Goal: Task Accomplishment & Management: Manage account settings

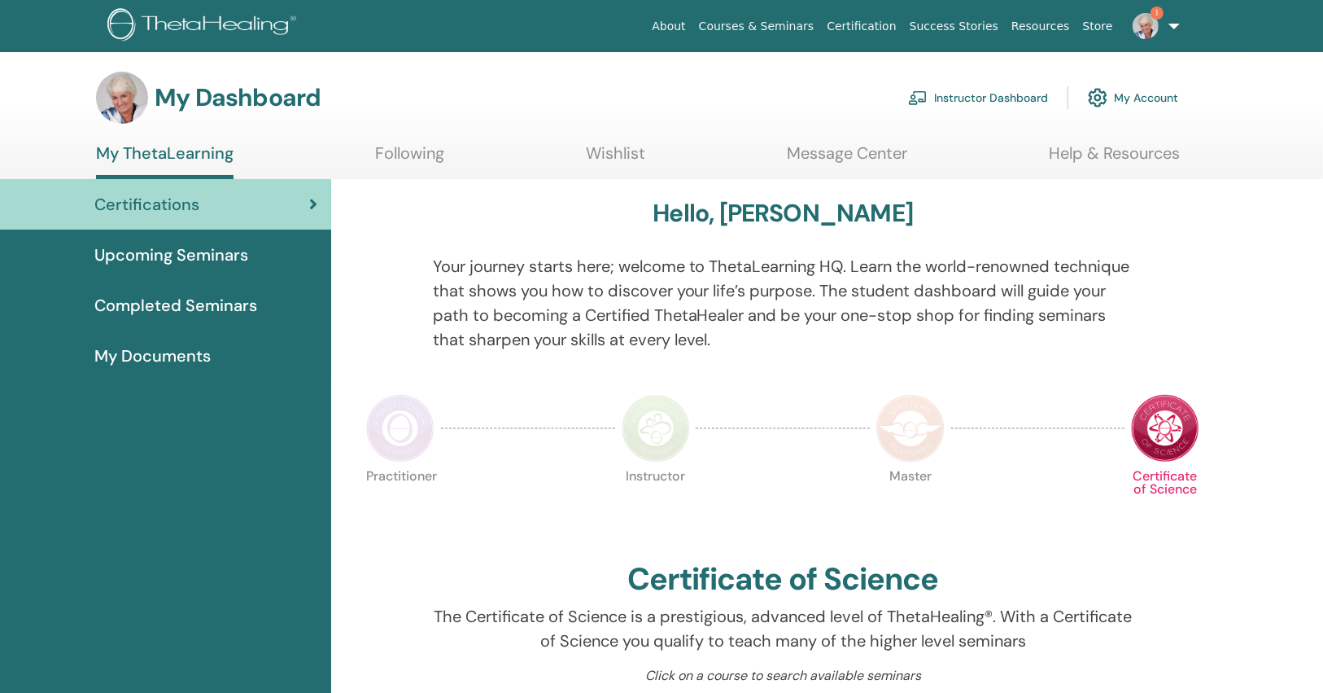
click at [951, 102] on link "Instructor Dashboard" at bounding box center [978, 98] width 140 height 36
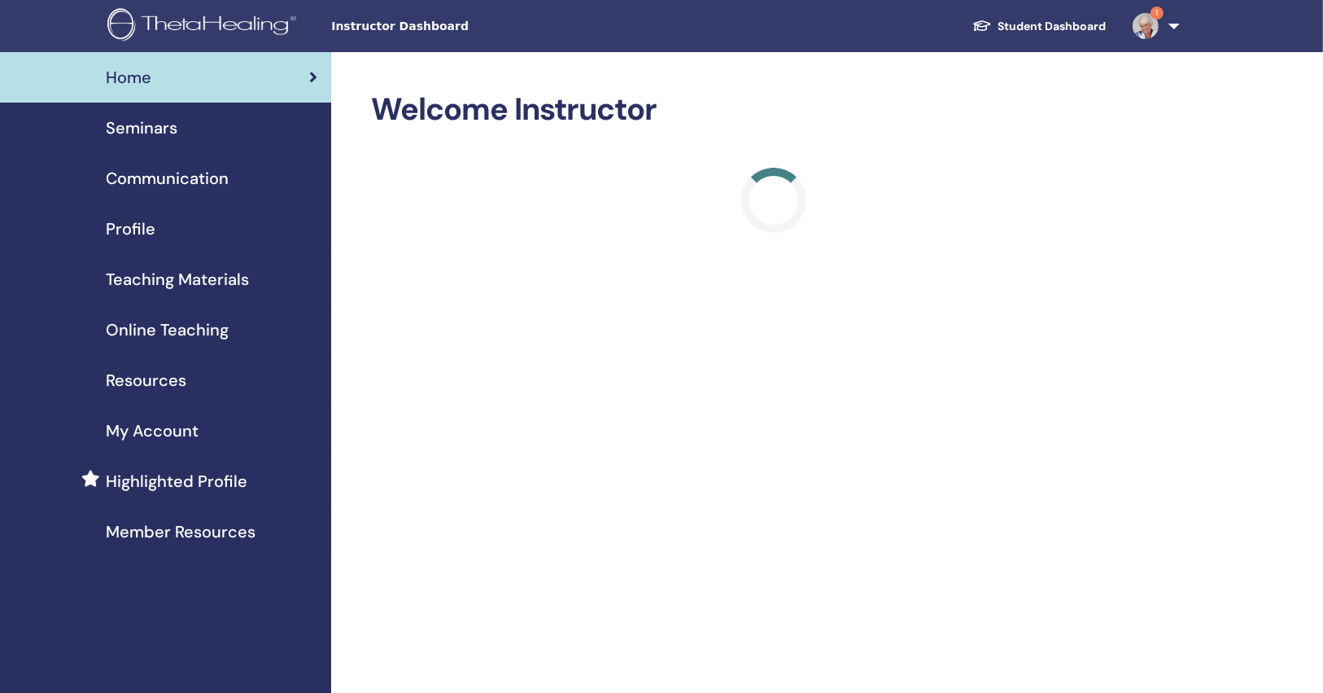
click at [138, 132] on span "Seminars" at bounding box center [142, 128] width 72 height 24
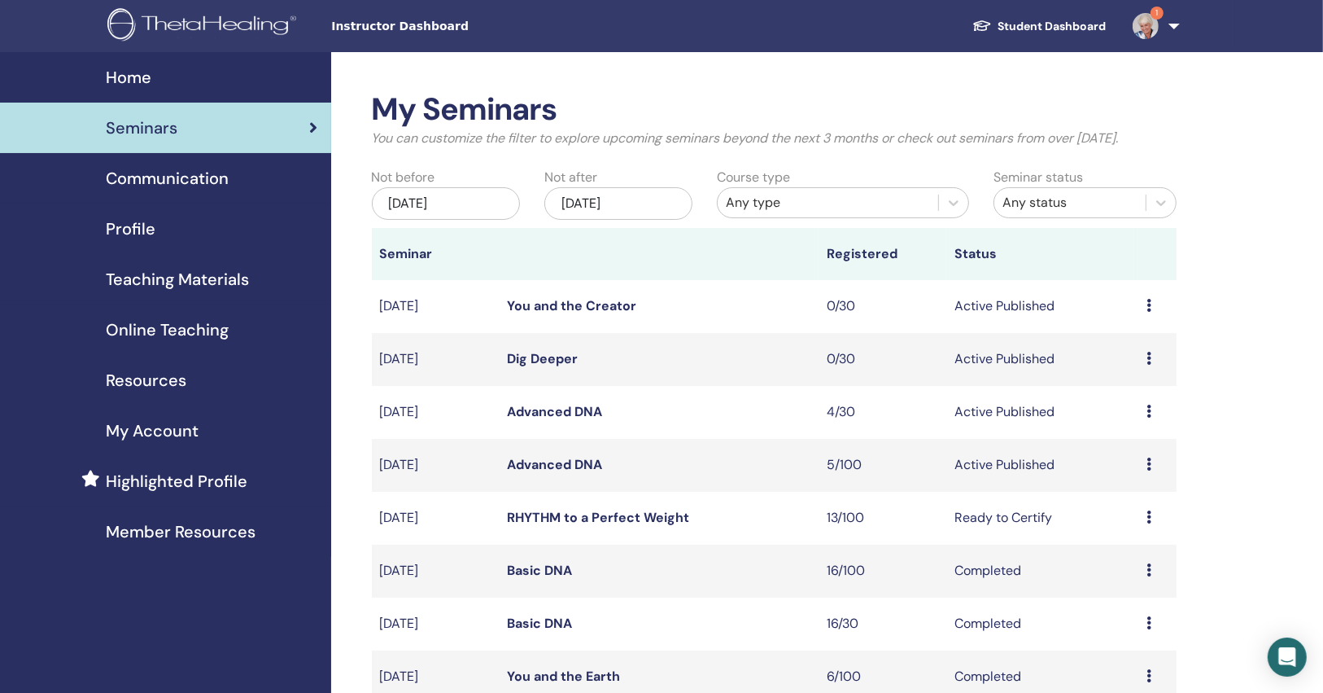
click at [566, 469] on link "Advanced DNA" at bounding box center [555, 464] width 95 height 17
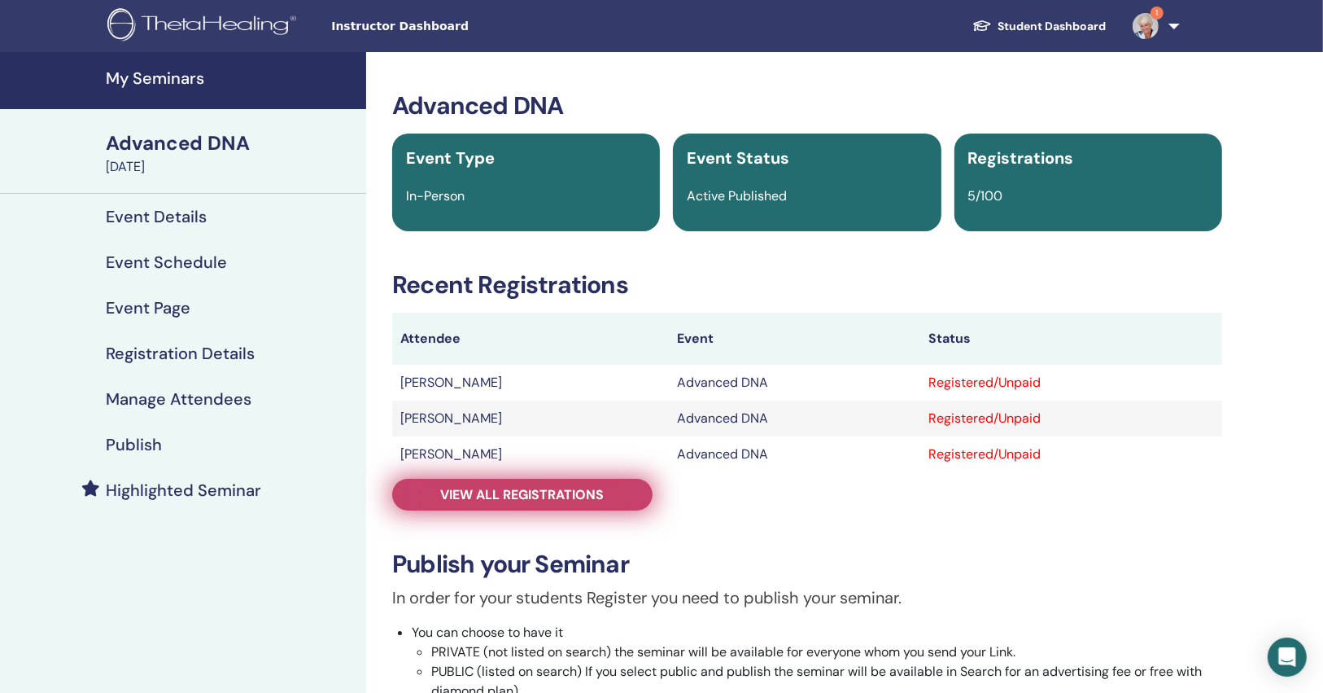
click at [566, 500] on span "View all registrations" at bounding box center [523, 494] width 164 height 17
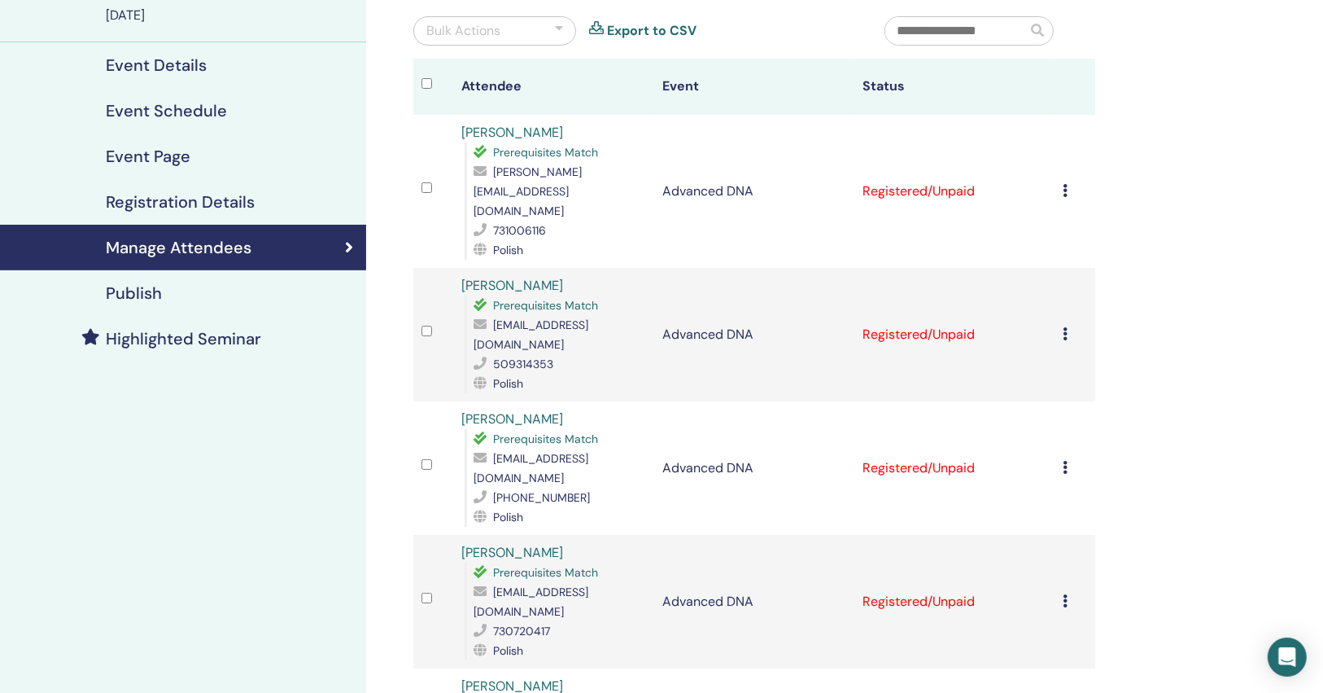
scroll to position [130, 0]
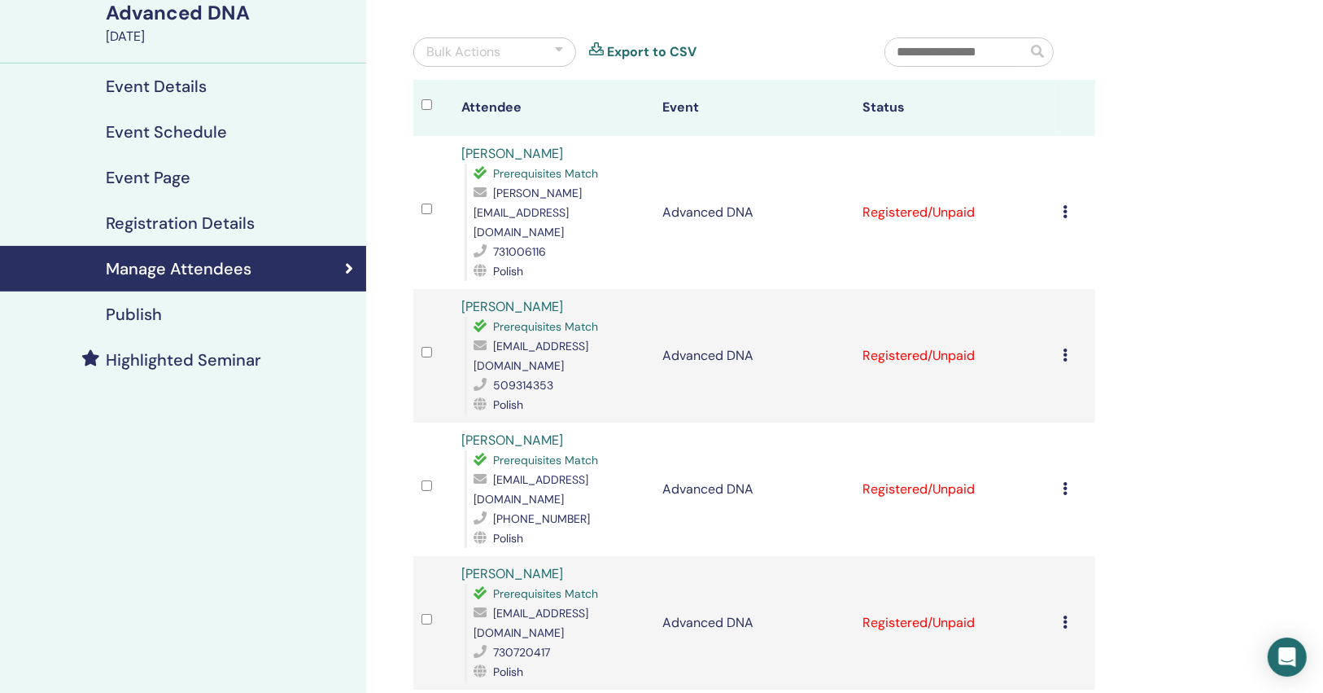
click at [151, 300] on link "Publish" at bounding box center [183, 314] width 366 height 46
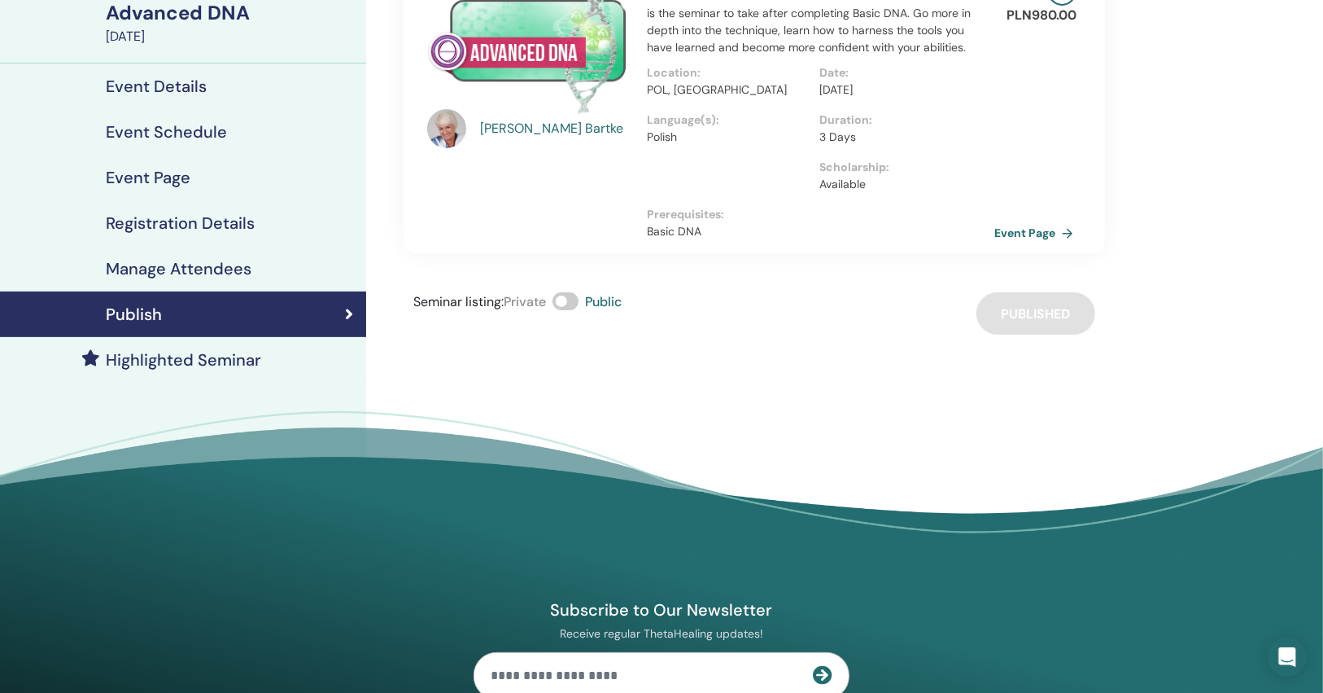
click at [1033, 234] on link "Event Page" at bounding box center [1037, 233] width 85 height 24
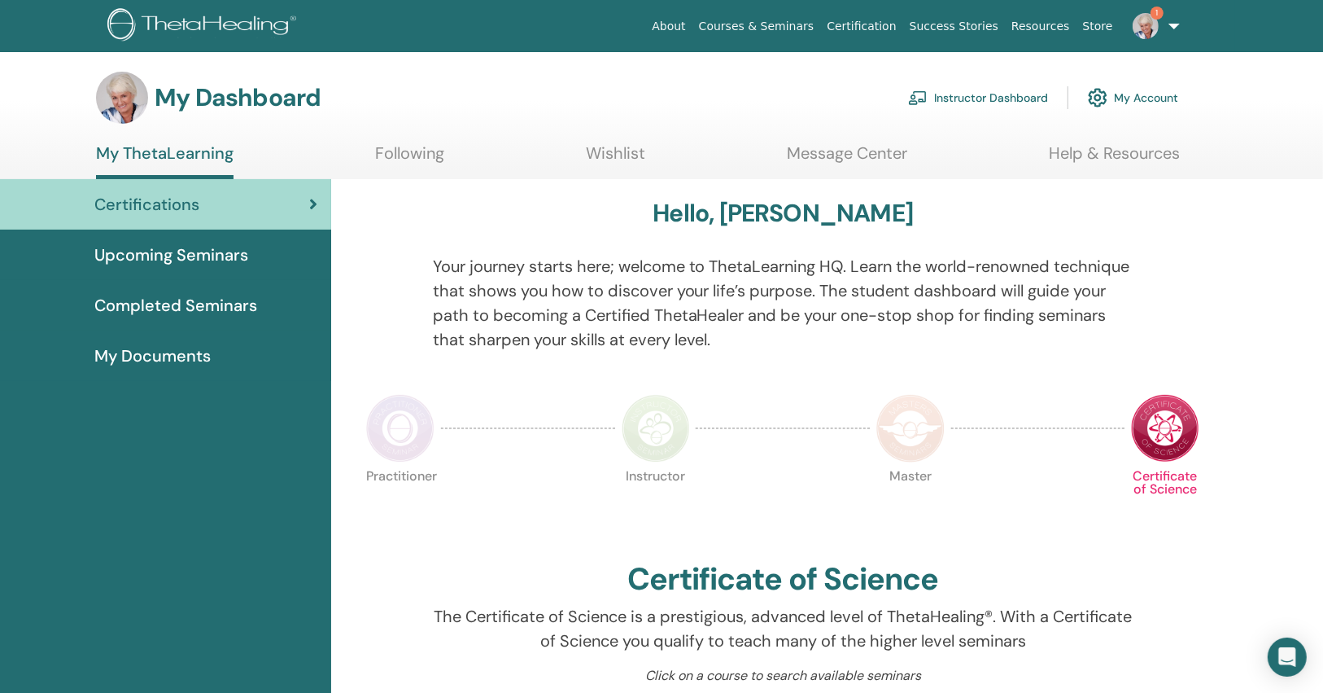
click at [1007, 88] on link "Instructor Dashboard" at bounding box center [978, 98] width 140 height 36
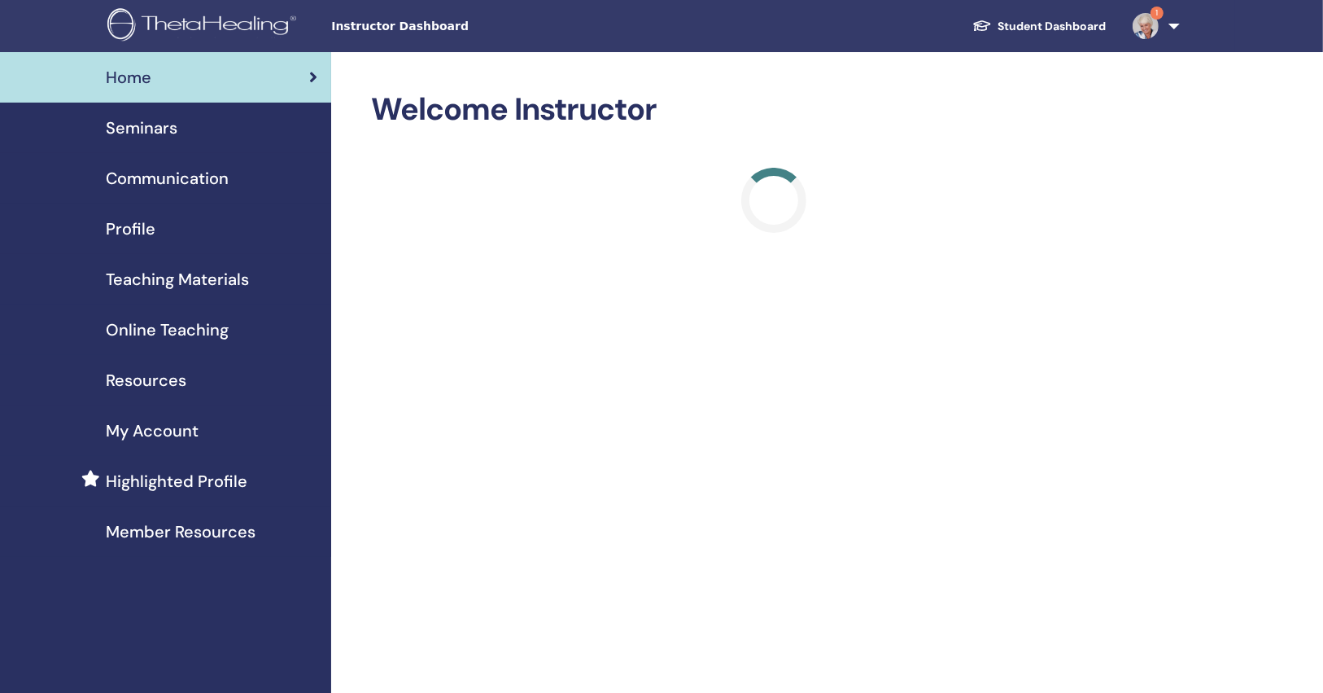
click at [248, 125] on div "Seminars" at bounding box center [165, 128] width 305 height 24
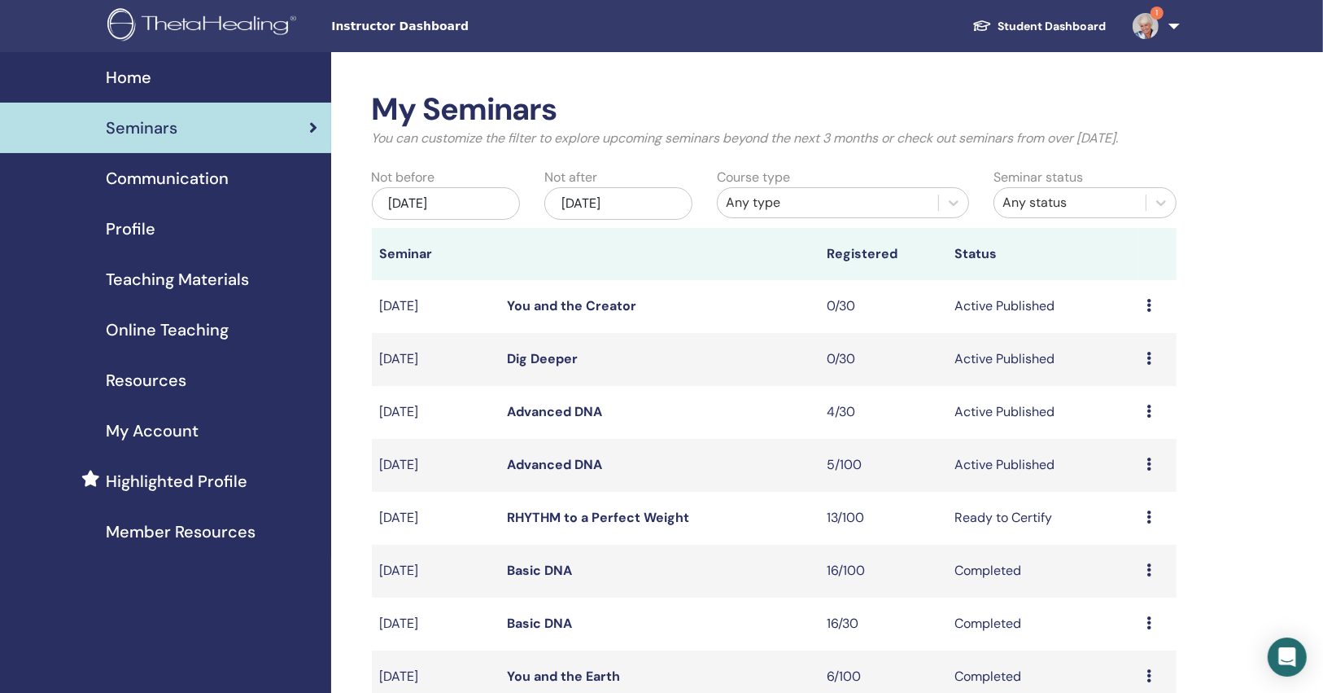
click at [585, 397] on td "Advanced DNA" at bounding box center [660, 412] width 320 height 53
click at [577, 417] on link "Advanced DNA" at bounding box center [555, 411] width 95 height 17
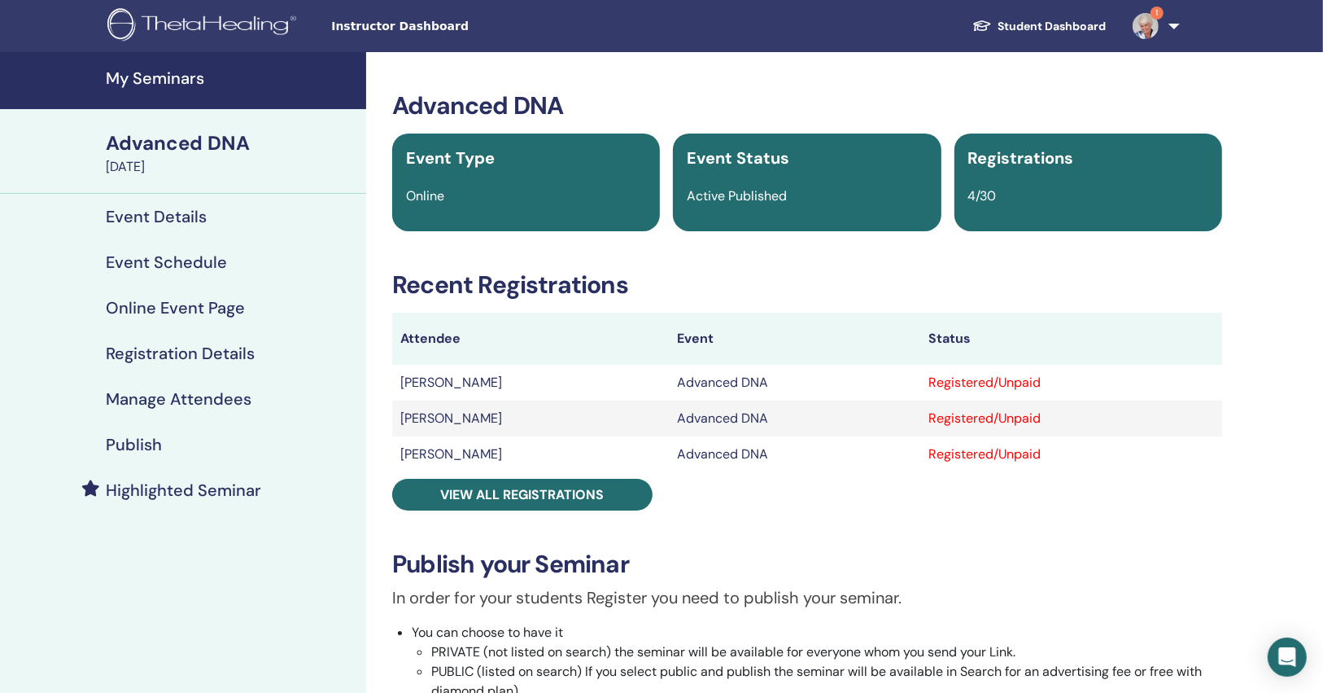
click at [169, 443] on div "Publish" at bounding box center [183, 445] width 340 height 20
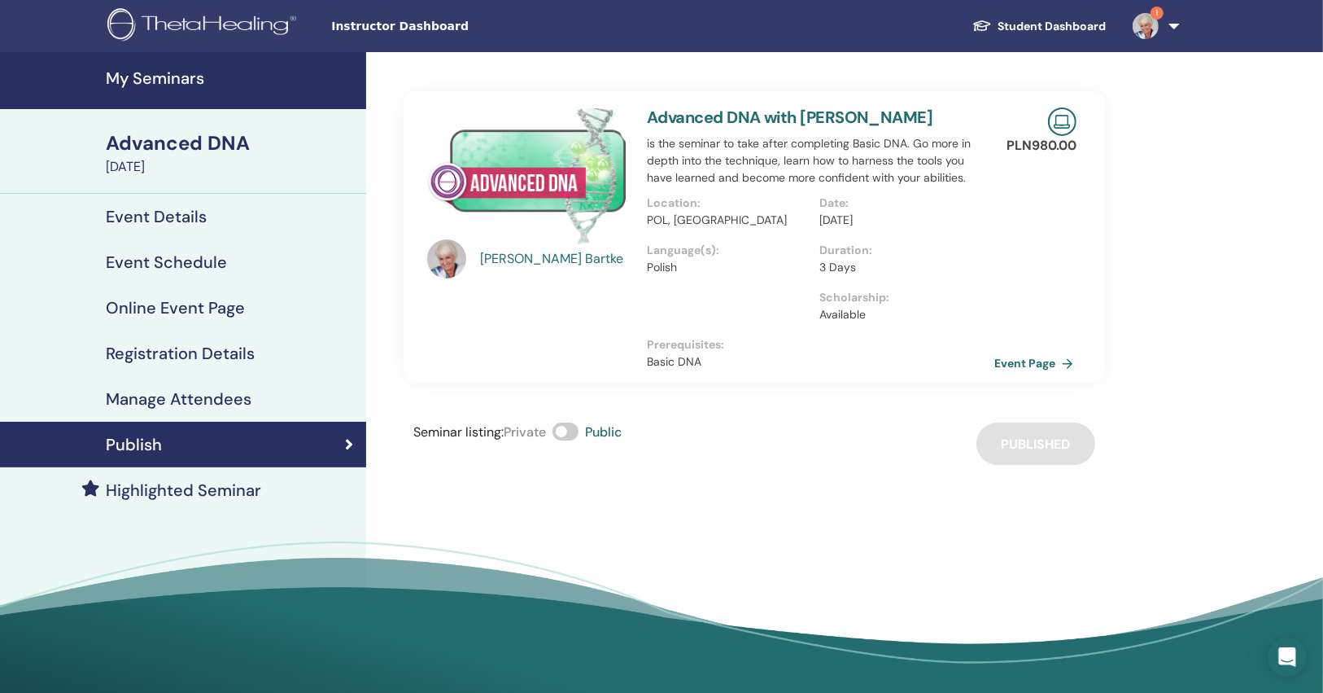
click at [1010, 356] on link "Event Page" at bounding box center [1037, 363] width 85 height 24
